Goal: Communication & Community: Ask a question

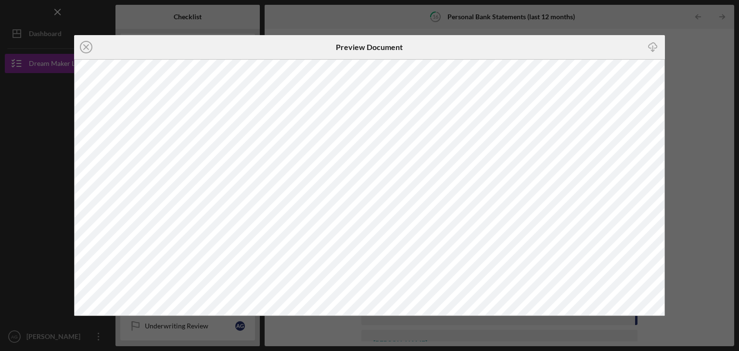
scroll to position [45, 0]
click at [84, 49] on line at bounding box center [86, 47] width 5 height 5
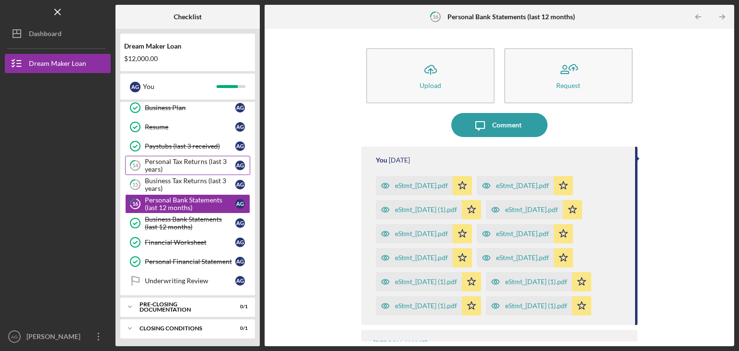
click at [169, 158] on div "Personal Tax Returns (last 3 years)" at bounding box center [190, 165] width 90 height 15
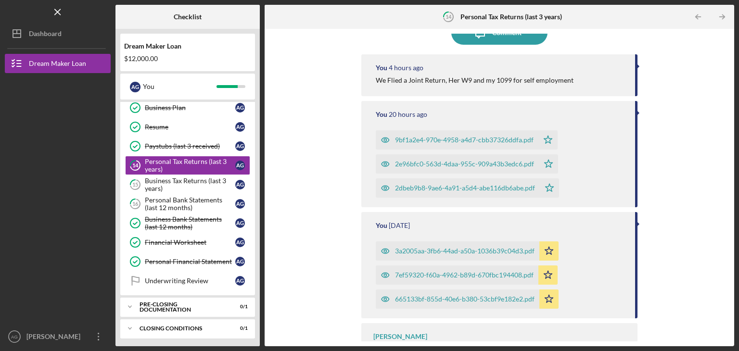
scroll to position [122, 0]
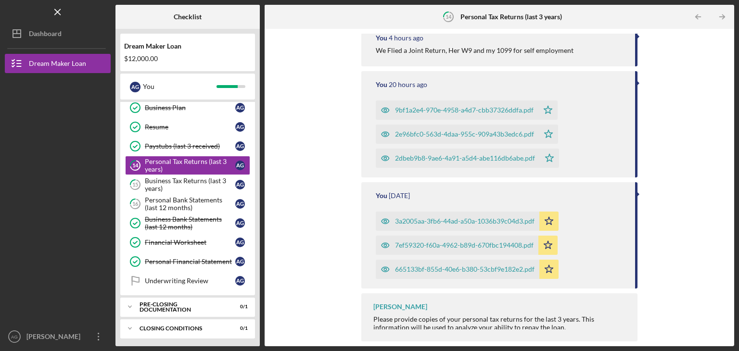
click at [417, 221] on div "3a2005aa-3fb6-44ad-a50a-1036b39c04d3.pdf" at bounding box center [464, 221] width 139 height 8
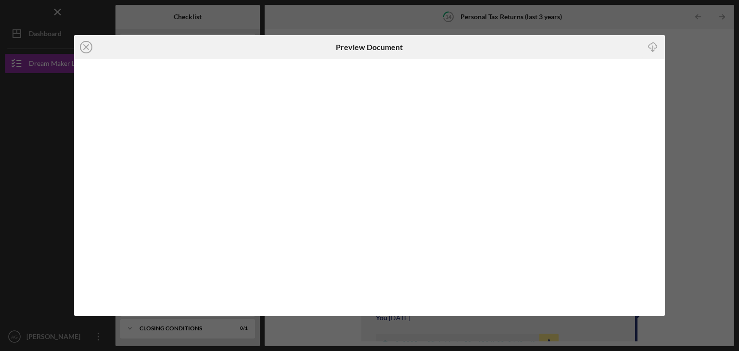
scroll to position [12, 0]
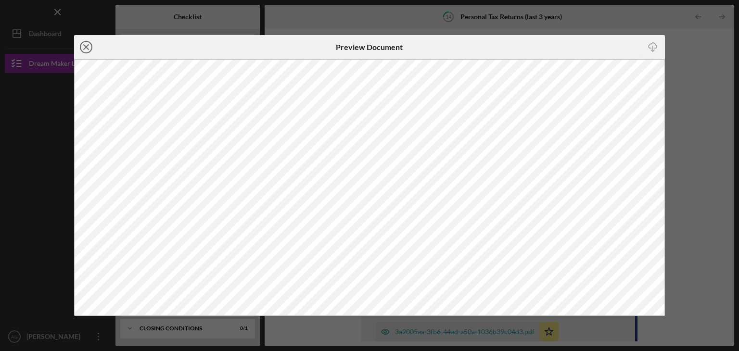
click at [84, 50] on icon "Icon/Close" at bounding box center [86, 47] width 24 height 24
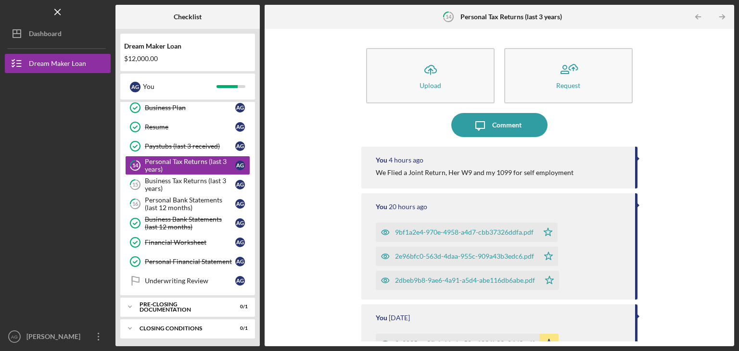
click at [426, 230] on div "9bf1a2e4-970e-4958-a4d7-cbb37326ddfa.pdf" at bounding box center [464, 232] width 139 height 8
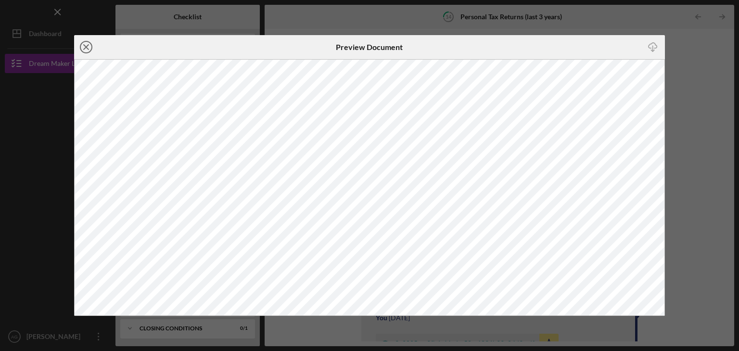
click at [88, 47] on icon "Icon/Close" at bounding box center [86, 47] width 24 height 24
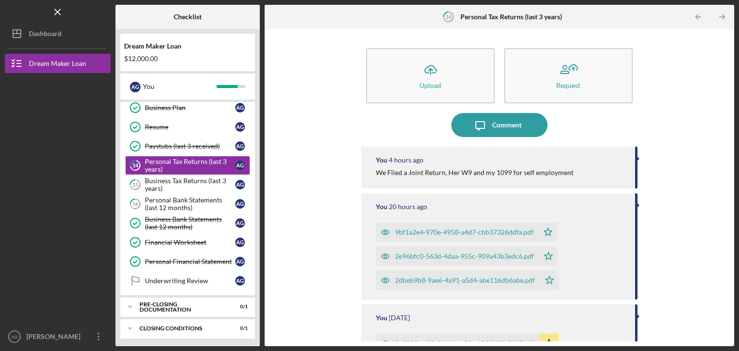
click at [437, 252] on div "2e96bfc0-563d-4daa-955c-909a43b3edc6.pdf" at bounding box center [464, 256] width 139 height 8
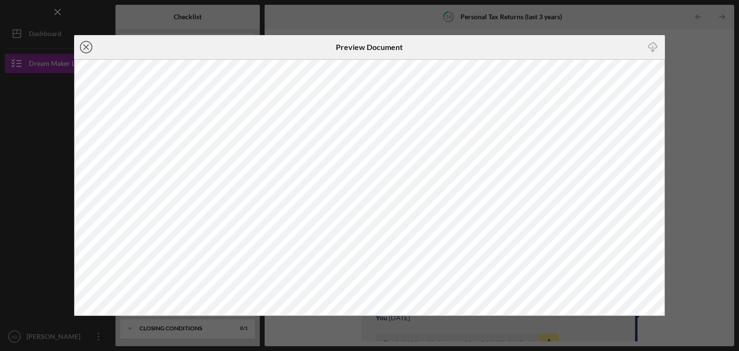
click at [90, 49] on icon "Icon/Close" at bounding box center [86, 47] width 24 height 24
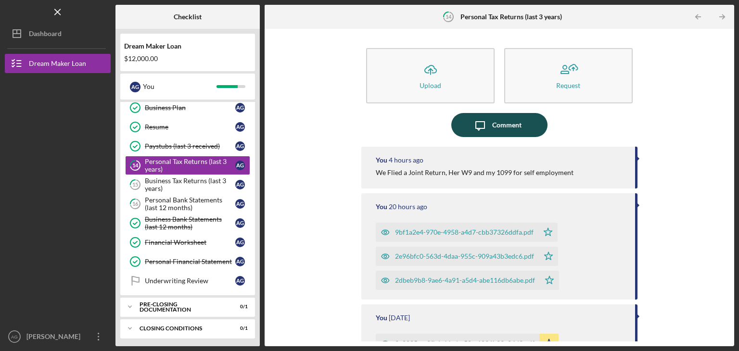
click at [468, 130] on icon "Icon/Message" at bounding box center [480, 125] width 24 height 24
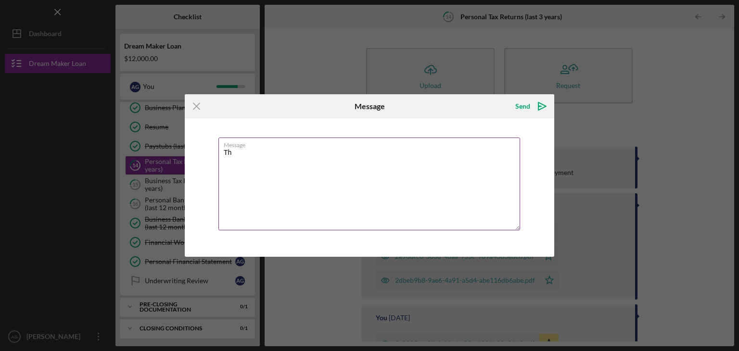
type textarea "T"
type textarea "A"
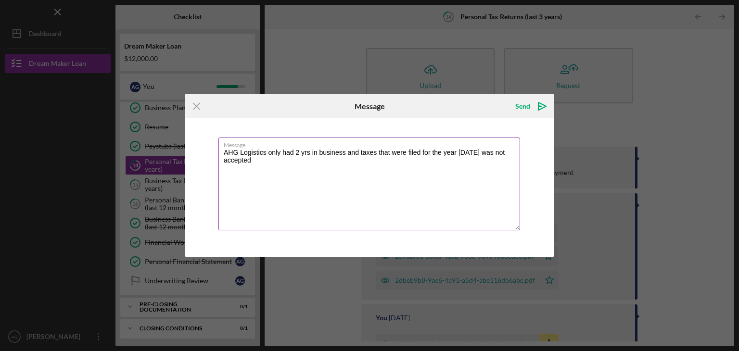
click at [266, 142] on label "Message" at bounding box center [372, 143] width 296 height 11
click at [266, 142] on textarea "AHG Logistics only had 2 yrs in business and taxes that were filed for the year…" at bounding box center [369, 184] width 302 height 93
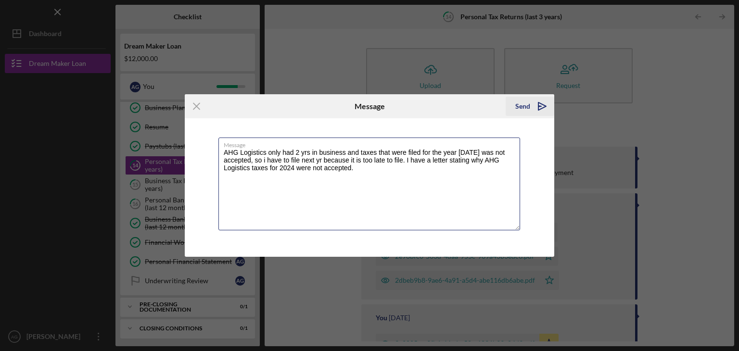
type textarea "AHG Logistics only had 2 yrs in business and taxes that were filed for the year…"
click at [540, 109] on polygon "submit" at bounding box center [542, 106] width 8 height 8
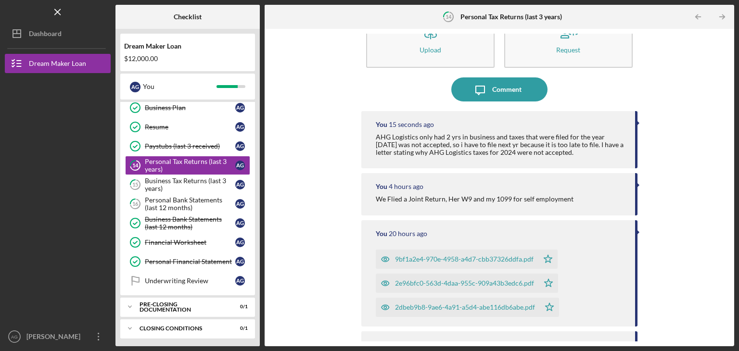
scroll to position [33, 0]
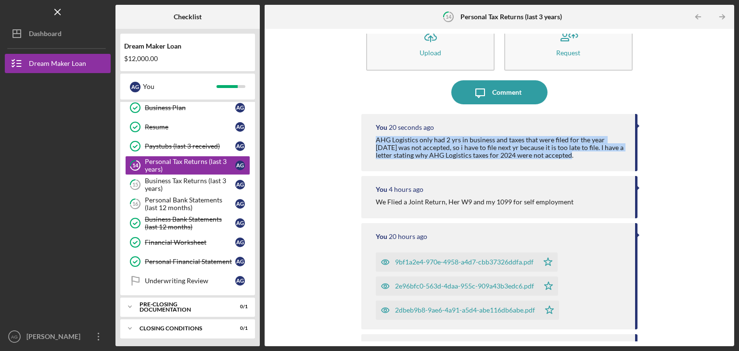
drag, startPoint x: 377, startPoint y: 136, endPoint x: 557, endPoint y: 152, distance: 180.7
click at [557, 152] on div "AHG Logistics only had 2 yrs in business and taxes that were filed for the year…" at bounding box center [501, 147] width 250 height 23
copy div "AHG Logistics only had 2 yrs in business and taxes that were filed for the year…"
click at [206, 177] on div "Business Tax Returns (last 3 years)" at bounding box center [190, 184] width 90 height 15
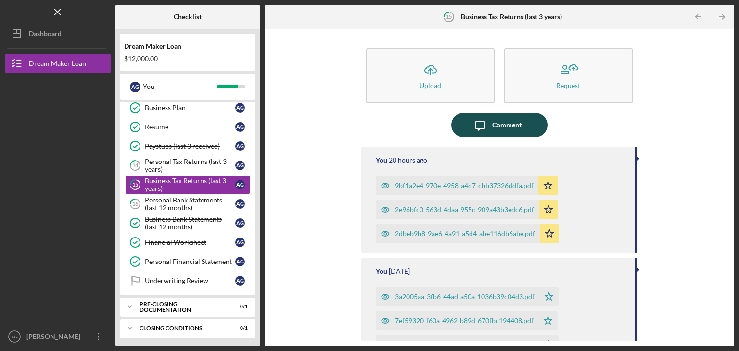
click at [477, 129] on icon "button" at bounding box center [480, 126] width 9 height 9
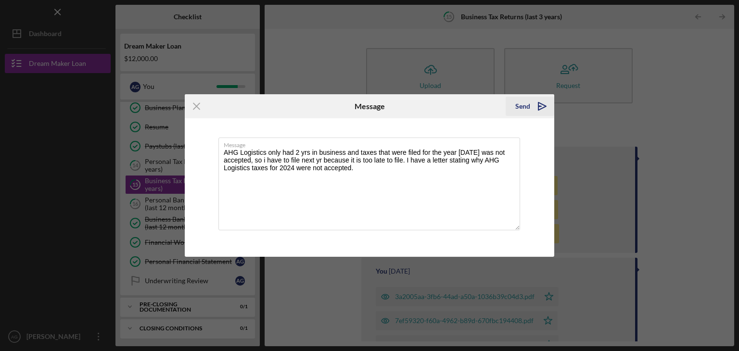
type textarea "AHG Logistics only had 2 yrs in business and taxes that were filed for the year…"
click at [544, 102] on icon "Icon/icon-invite-send" at bounding box center [542, 106] width 24 height 24
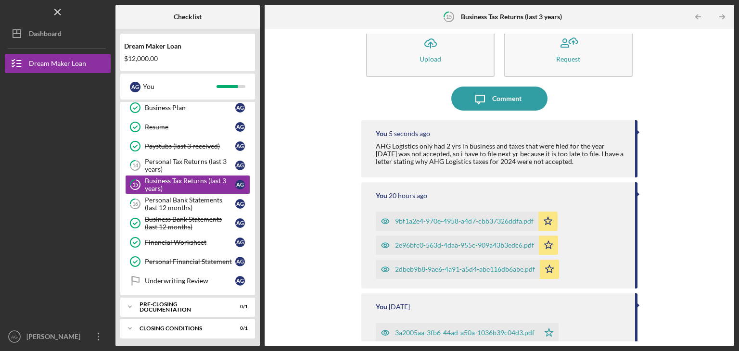
scroll to position [28, 0]
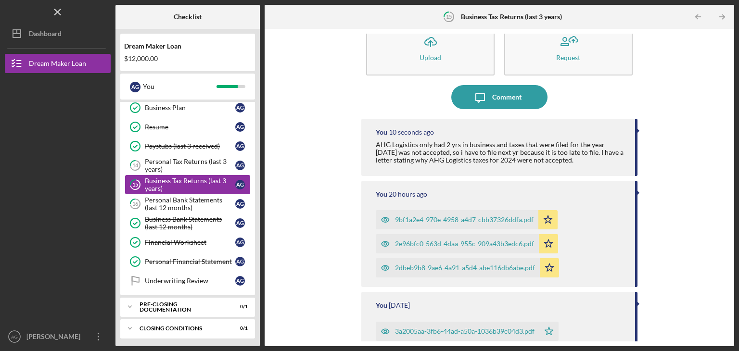
click at [177, 189] on div "Business Tax Returns (last 3 years)" at bounding box center [190, 184] width 90 height 15
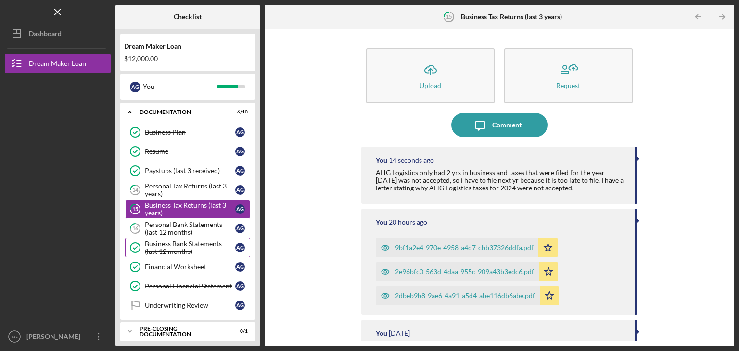
scroll to position [45, 0]
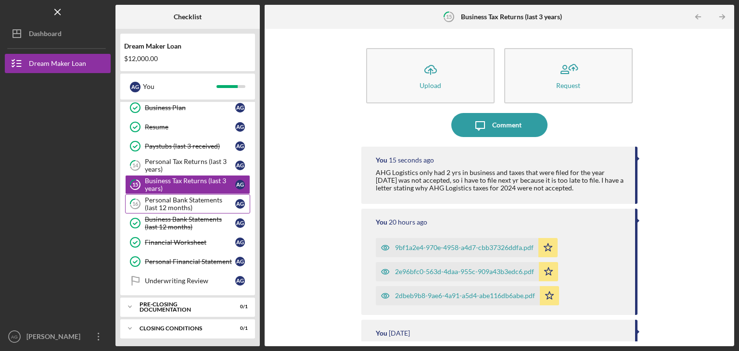
click at [166, 204] on div "Personal Bank Statements (last 12 months)" at bounding box center [190, 203] width 90 height 15
